Goal: Ask a question

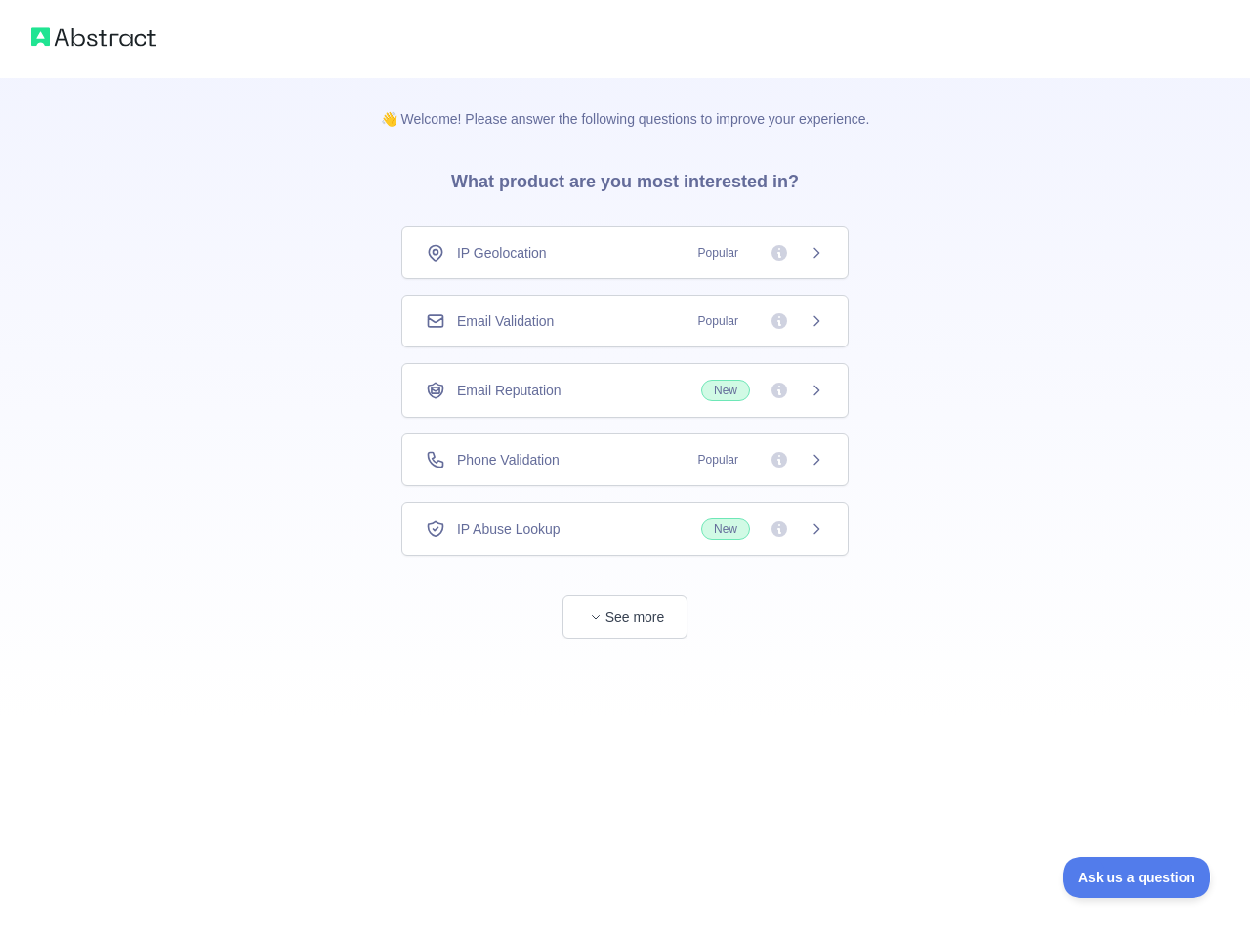
click at [625, 253] on div "IP Geolocation Popular" at bounding box center [625, 253] width 398 height 20
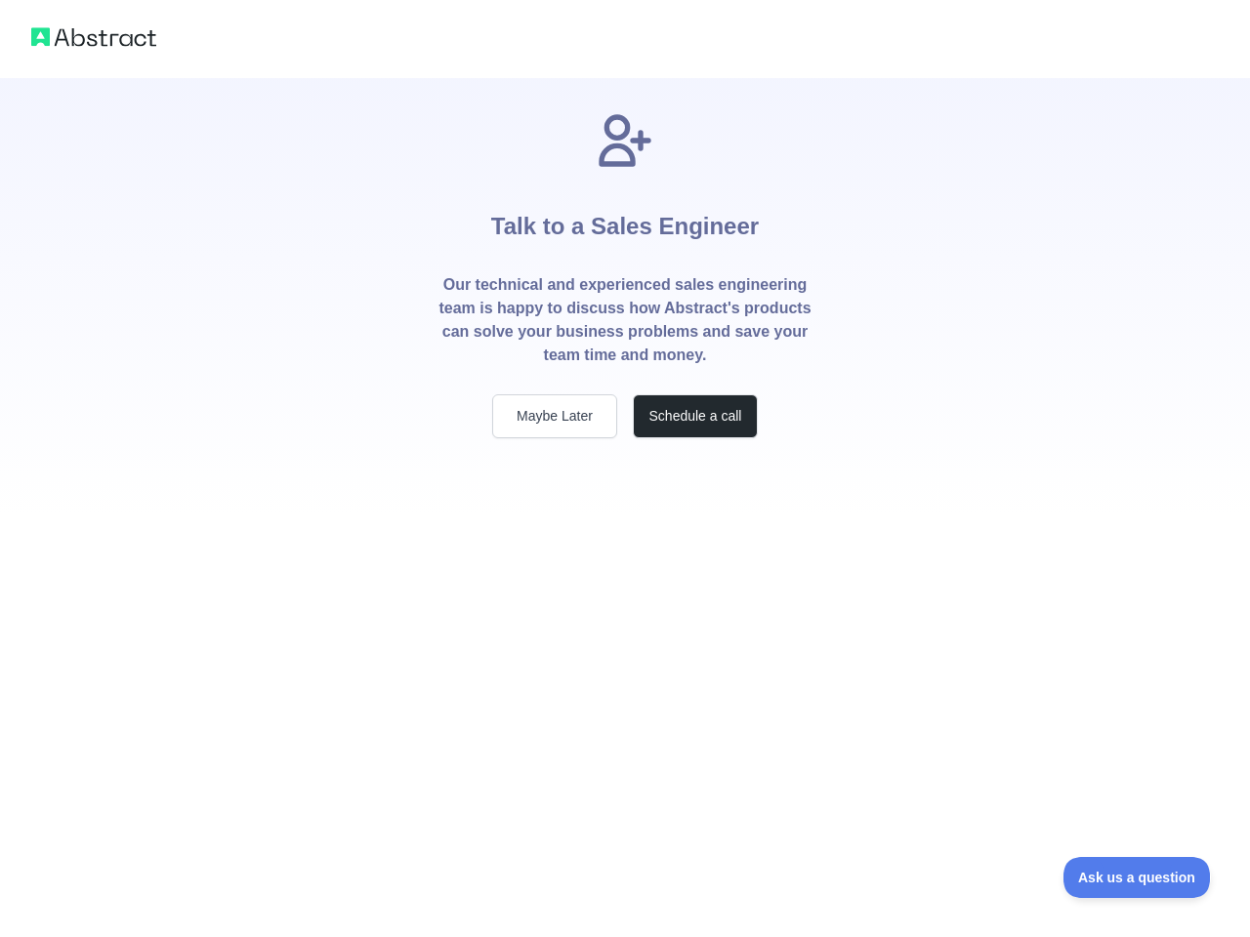
click at [625, 321] on p "Our technical and experienced sales engineering team is happy to discuss how Ab…" at bounding box center [624, 320] width 375 height 94
click at [625, 391] on div "Talk to a Sales Engineer Our technical and experienced sales engineering team i…" at bounding box center [624, 273] width 437 height 329
click at [625, 460] on div "Talk to a Sales Engineer Our technical and experienced sales engineering team i…" at bounding box center [624, 297] width 437 height 438
click at [625, 529] on div "Talk to a Sales Engineer Our technical and experienced sales engineering team i…" at bounding box center [625, 468] width 1250 height 937
click at [625, 617] on div "Talk to a Sales Engineer Our technical and experienced sales engineering team i…" at bounding box center [625, 468] width 1250 height 937
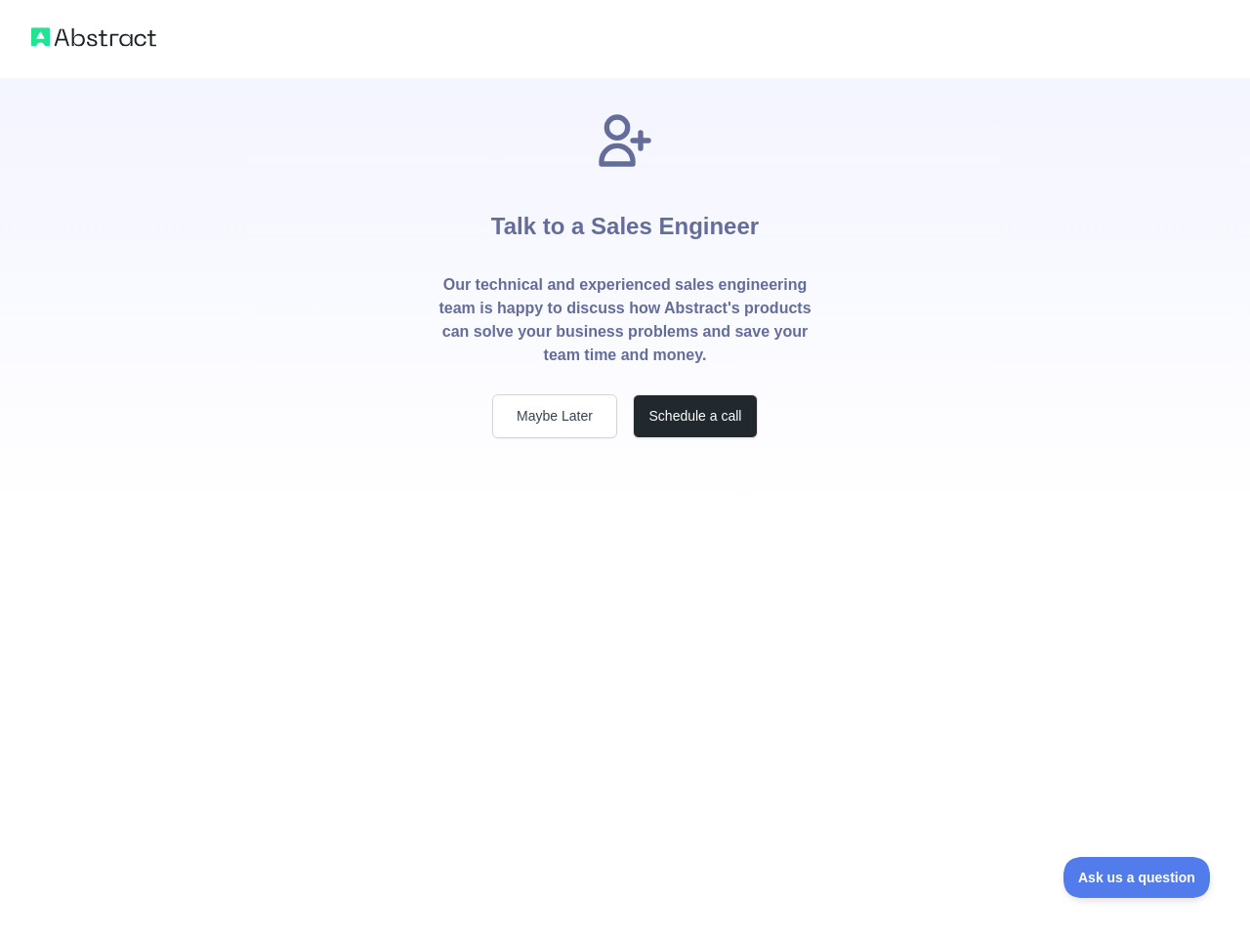
click at [1137, 878] on span "Ask us a question" at bounding box center [1136, 878] width 146 height 14
